Goal: Transaction & Acquisition: Purchase product/service

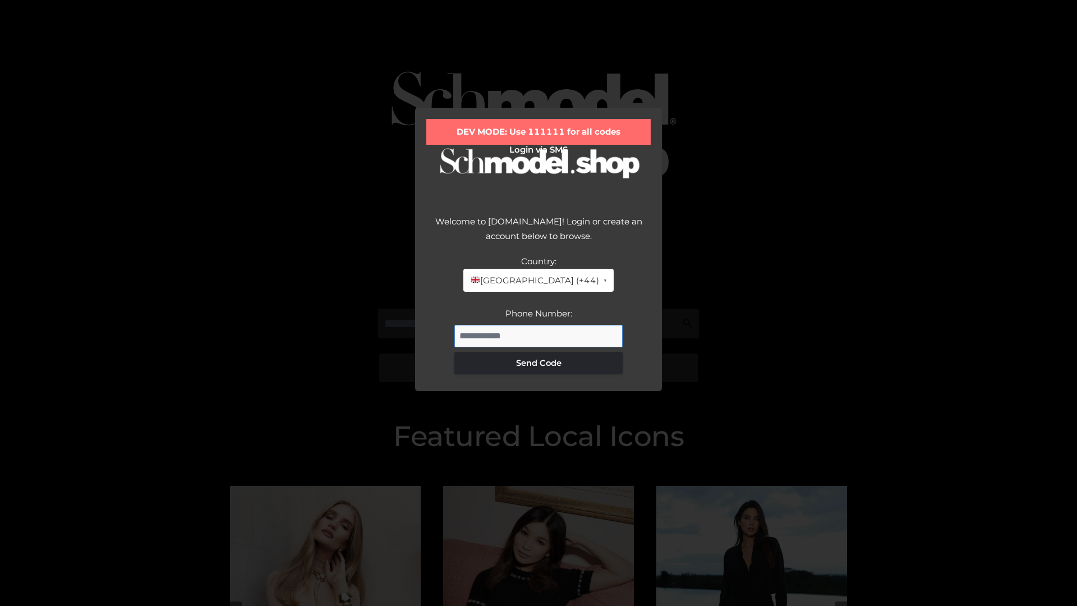
click at [539, 336] on input "Phone Number:" at bounding box center [538, 336] width 168 height 22
type input "**********"
click at [539, 362] on button "Send Code" at bounding box center [538, 363] width 168 height 22
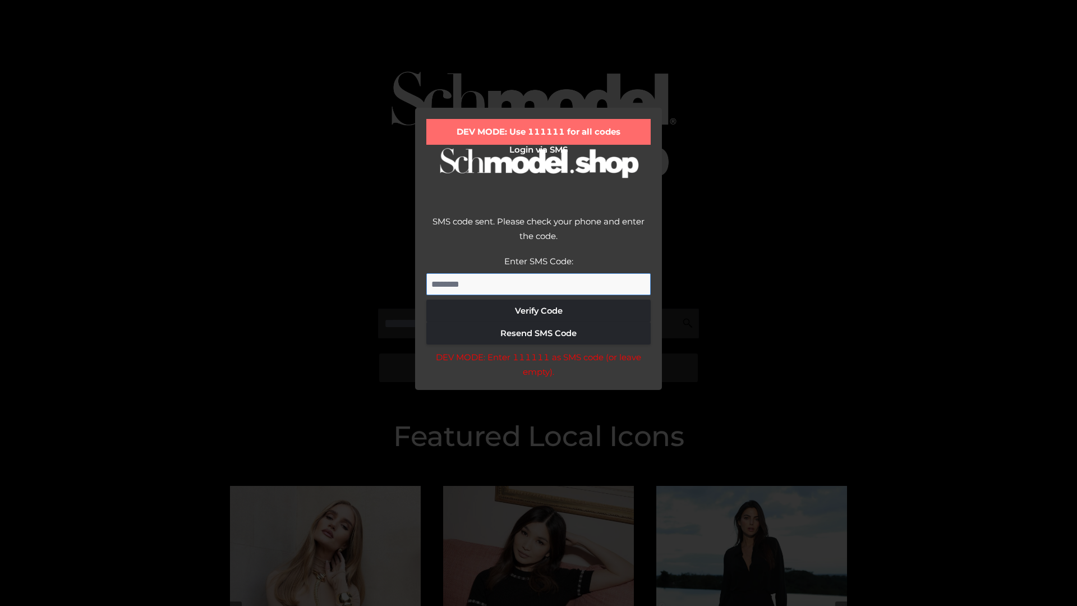
click at [539, 284] on input "Enter SMS Code:" at bounding box center [538, 284] width 224 height 22
type input "******"
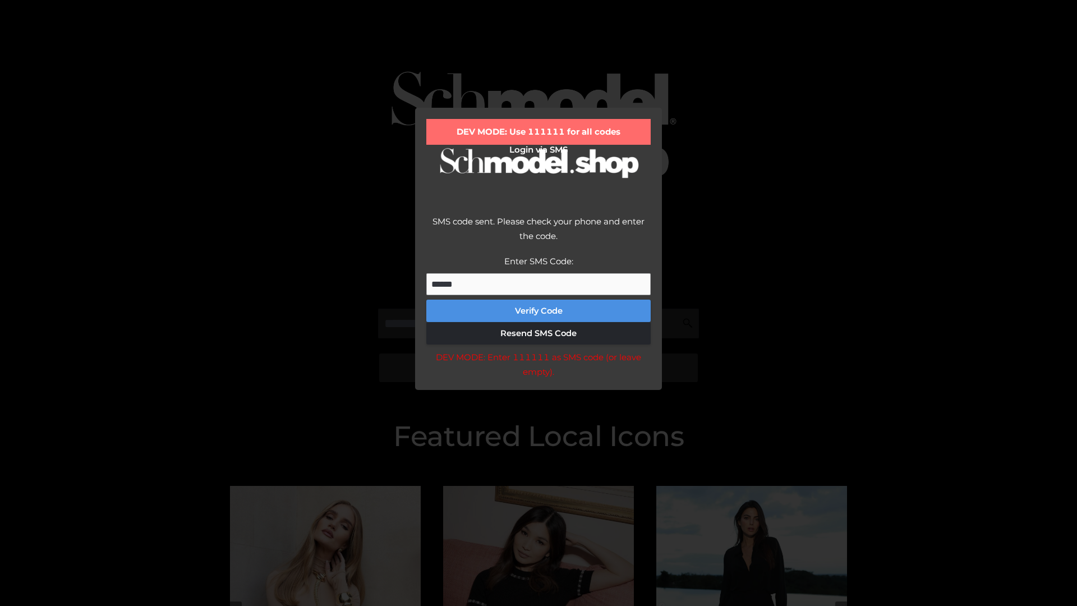
click at [539, 311] on button "Verify Code" at bounding box center [538, 311] width 224 height 22
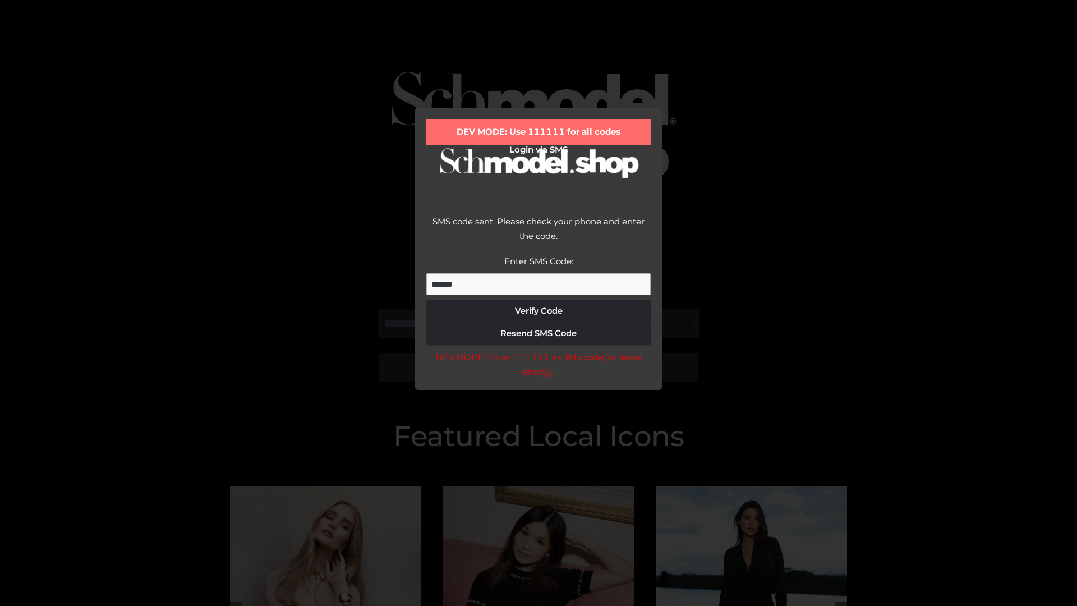
click at [538, 367] on div "DEV MODE: Enter 111111 as SMS code (or leave empty)." at bounding box center [538, 364] width 224 height 29
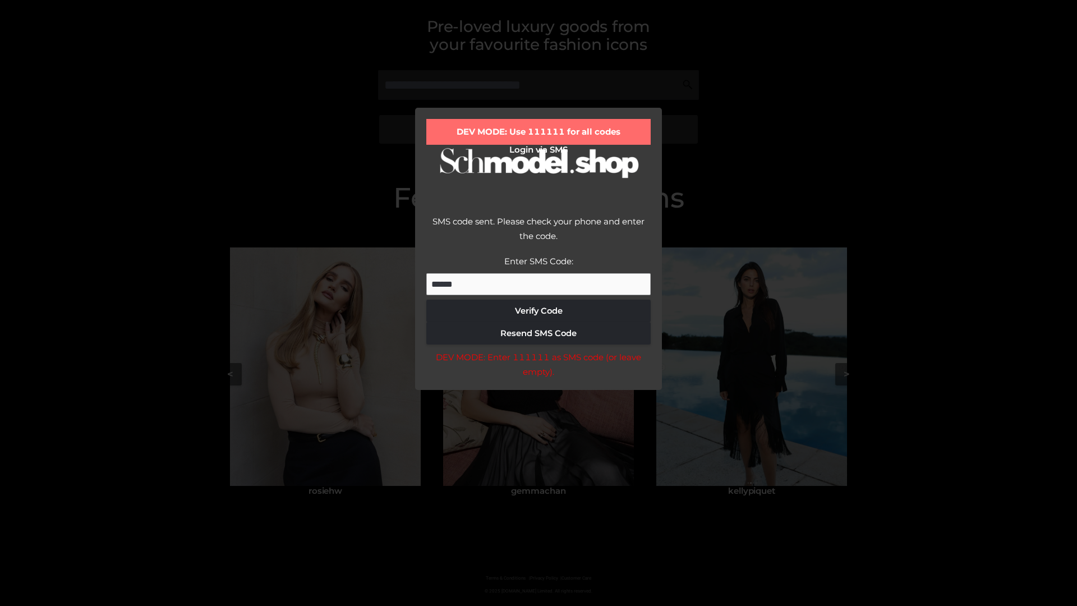
scroll to position [239, 0]
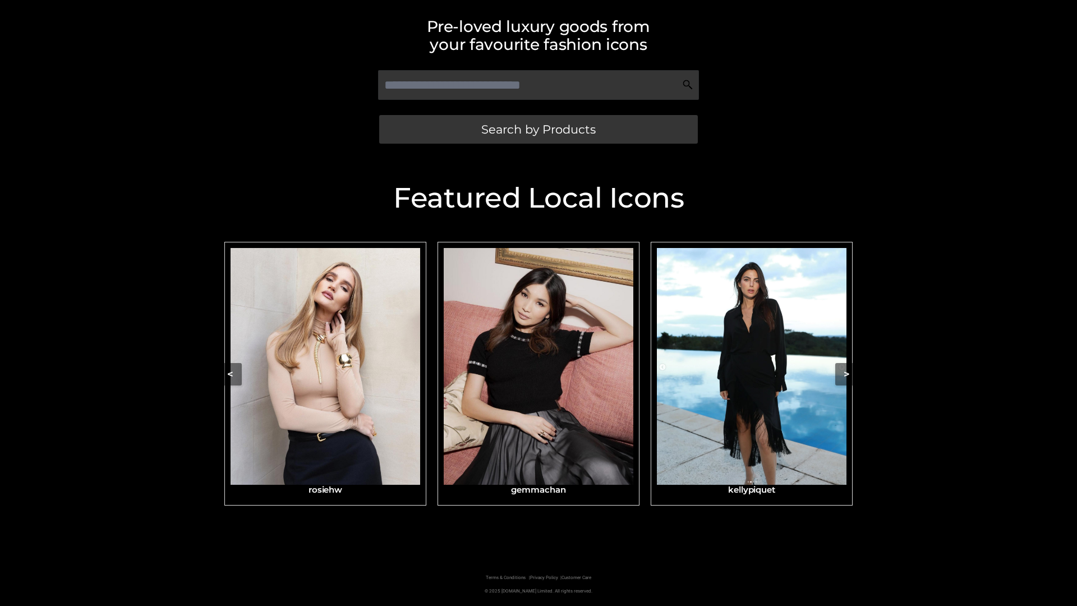
scroll to position [238, 0]
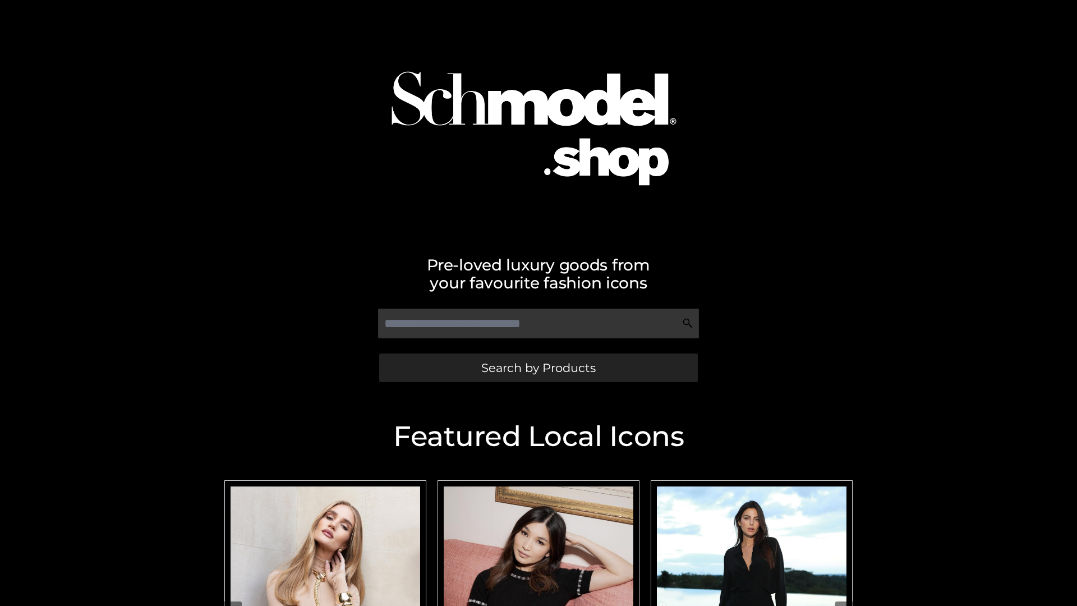
click at [538, 367] on span "Search by Products" at bounding box center [538, 368] width 114 height 12
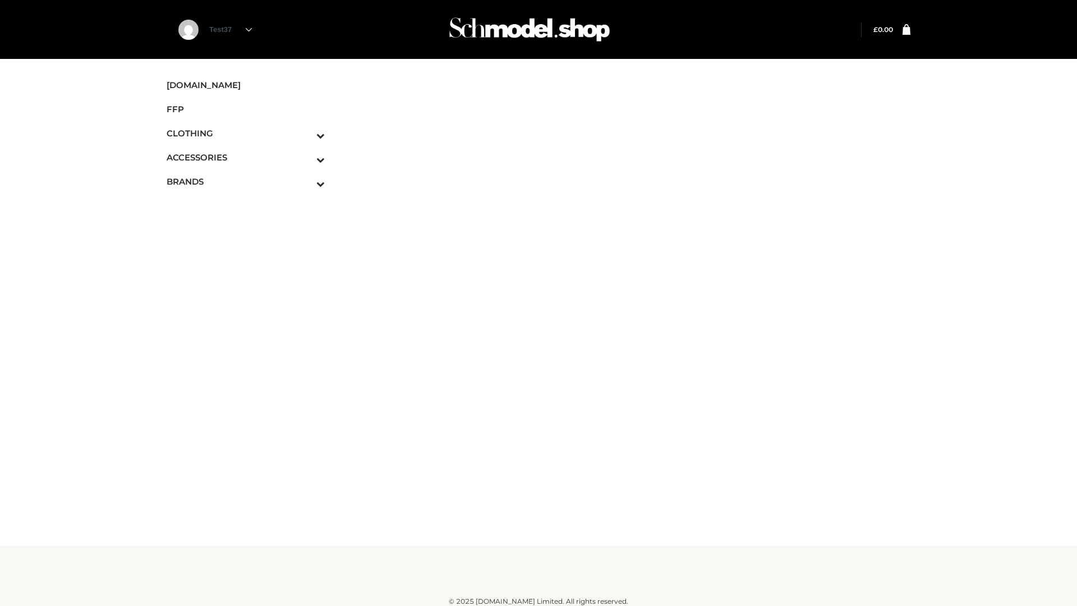
scroll to position [7, 0]
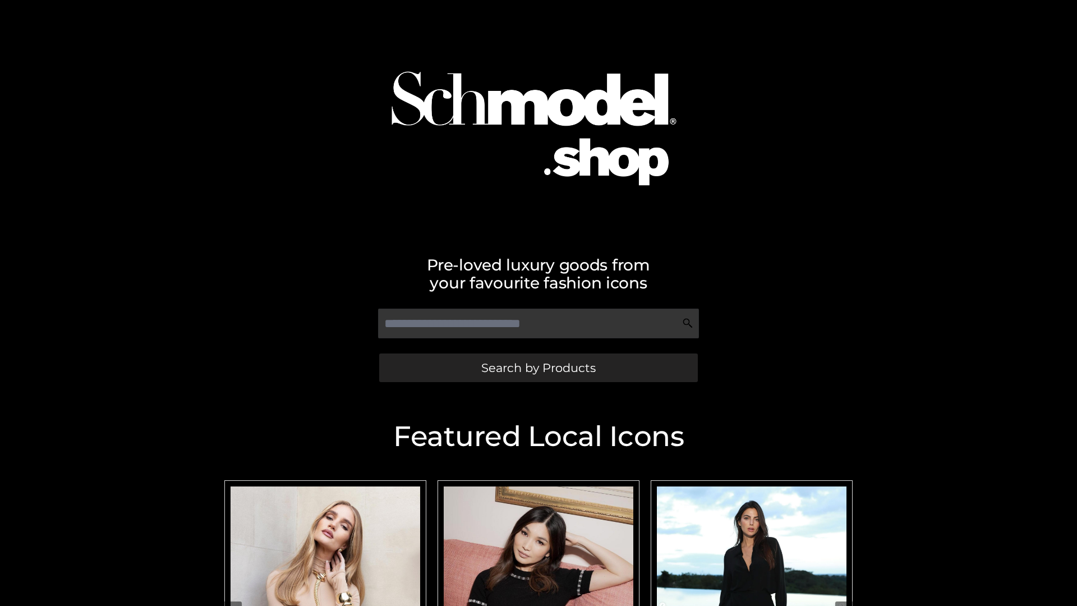
click at [538, 367] on span "Search by Products" at bounding box center [538, 368] width 114 height 12
